Goal: Find specific page/section: Find specific page/section

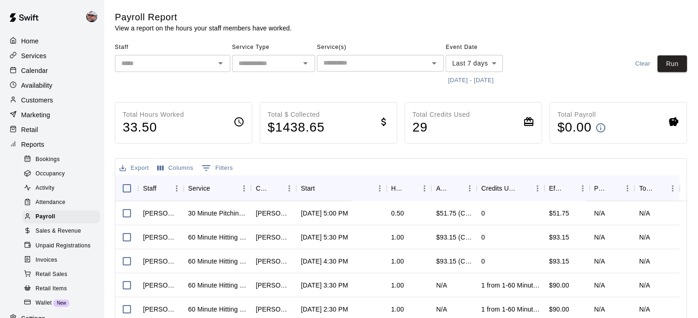
click at [55, 236] on span "Sales & Revenue" at bounding box center [59, 230] width 46 height 9
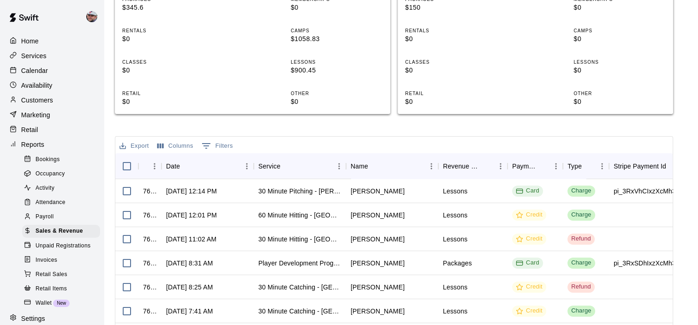
scroll to position [311, 0]
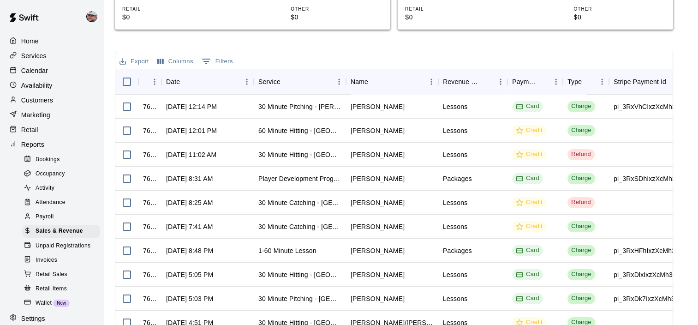
click at [34, 60] on p "Services" at bounding box center [33, 55] width 25 height 9
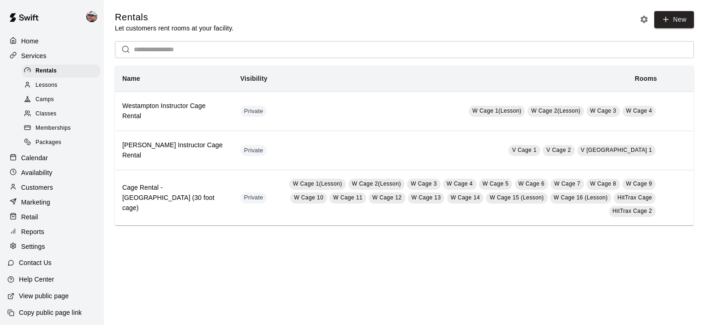
click at [54, 104] on div "Camps" at bounding box center [61, 99] width 78 height 13
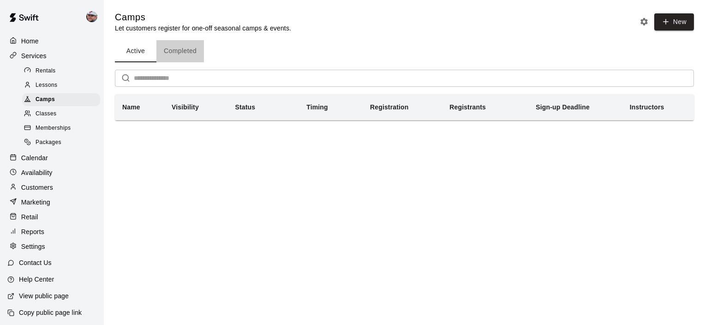
click at [181, 43] on button "Completed" at bounding box center [180, 51] width 48 height 22
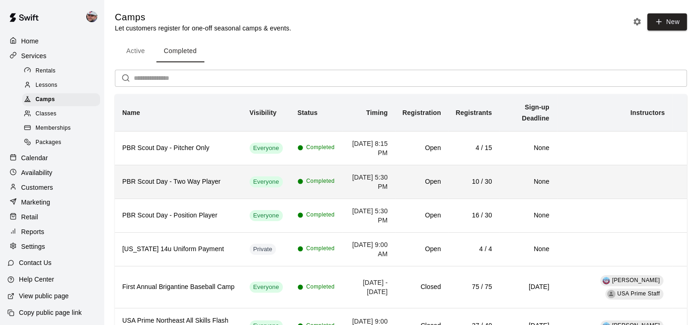
click at [512, 185] on td "None" at bounding box center [527, 182] width 57 height 34
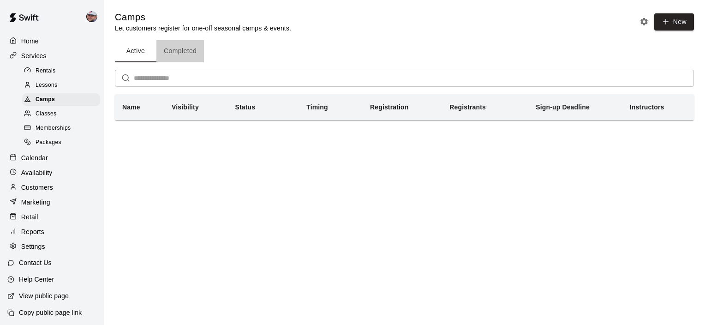
click at [184, 46] on button "Completed" at bounding box center [180, 51] width 48 height 22
